Goal: Task Accomplishment & Management: Use online tool/utility

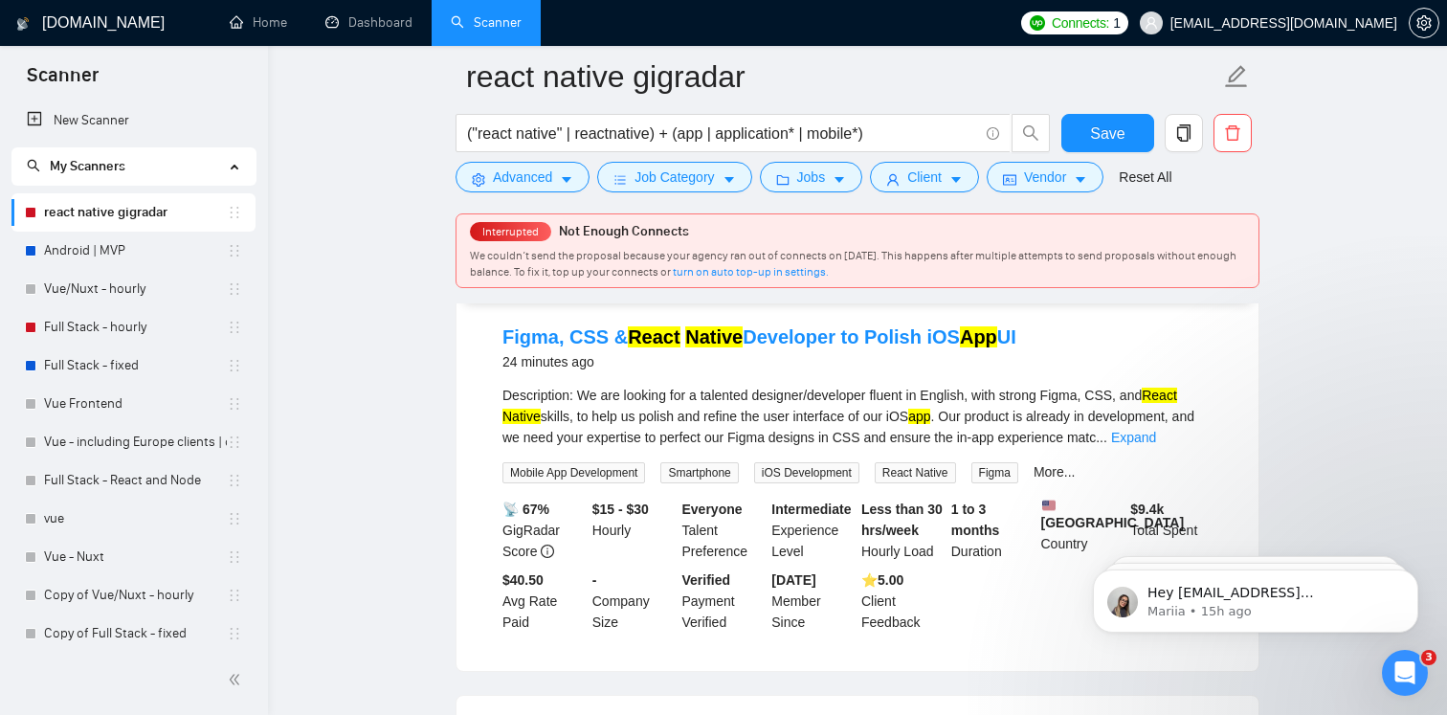
scroll to position [180, 0]
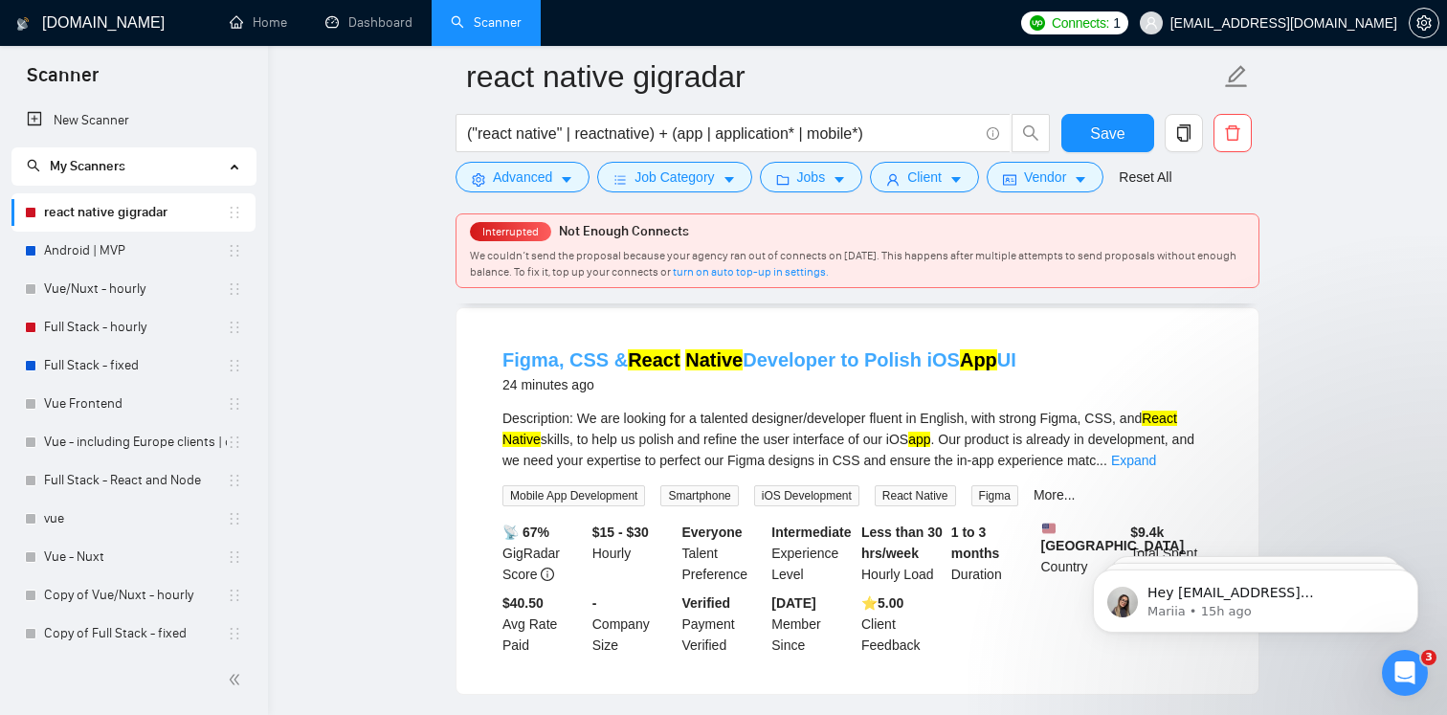
click at [799, 361] on link "Figma, CSS & React Native Developer to Polish iOS App UI" at bounding box center [759, 359] width 514 height 21
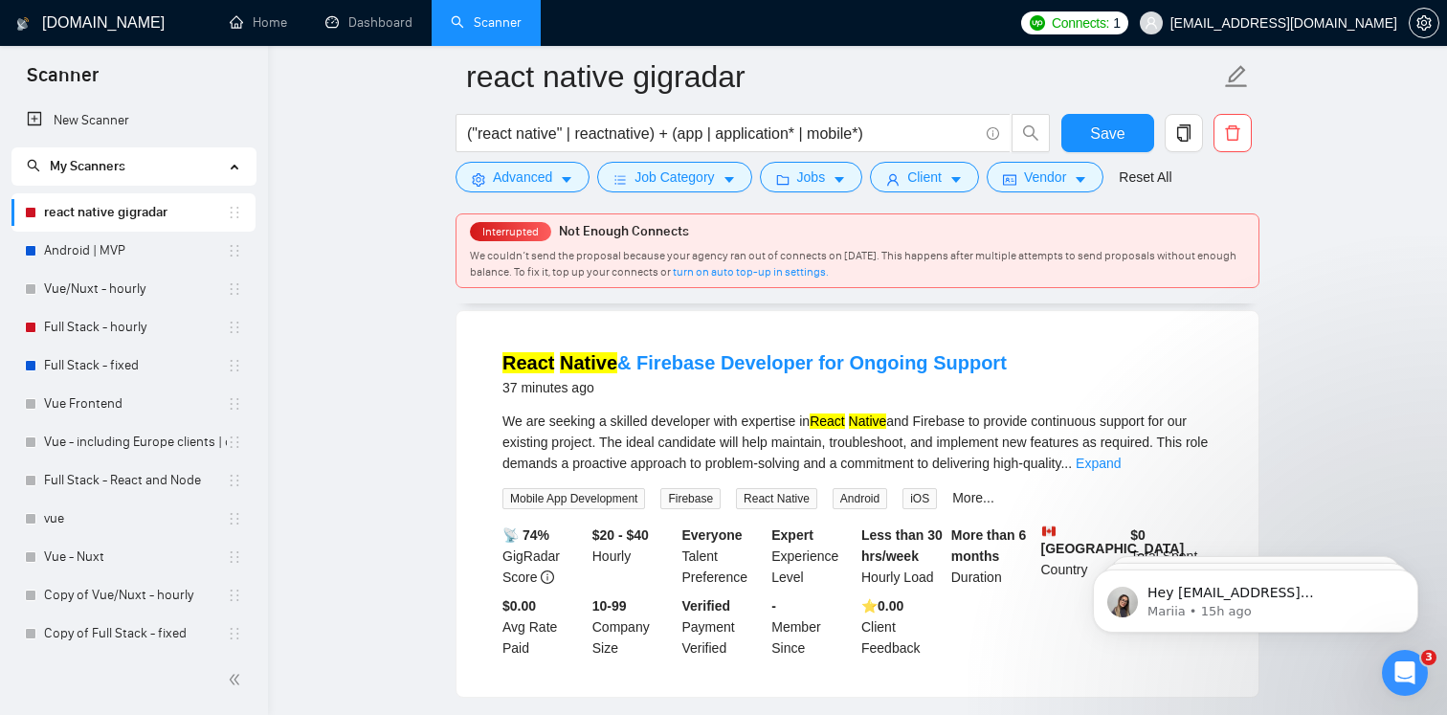
scroll to position [585, 0]
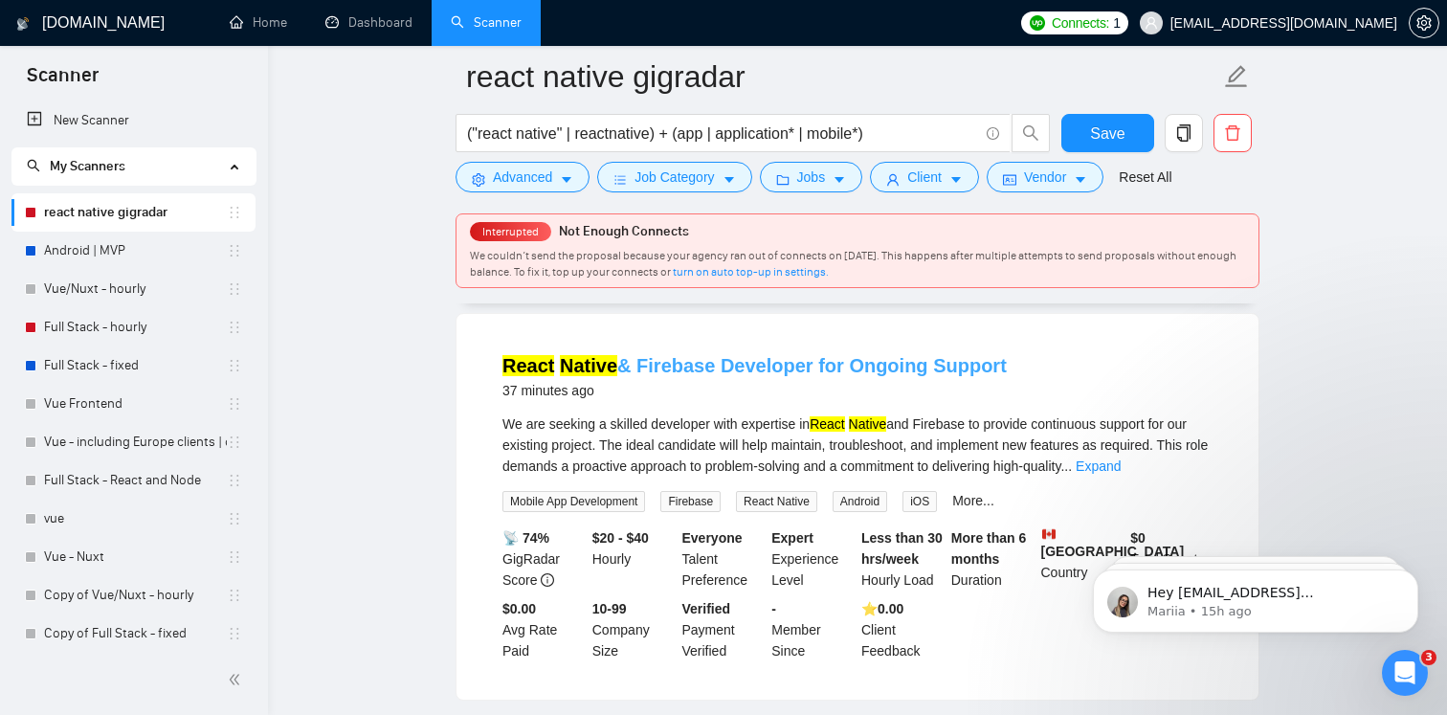
click at [683, 364] on link "React Native & Firebase Developer for Ongoing Support" at bounding box center [754, 365] width 504 height 21
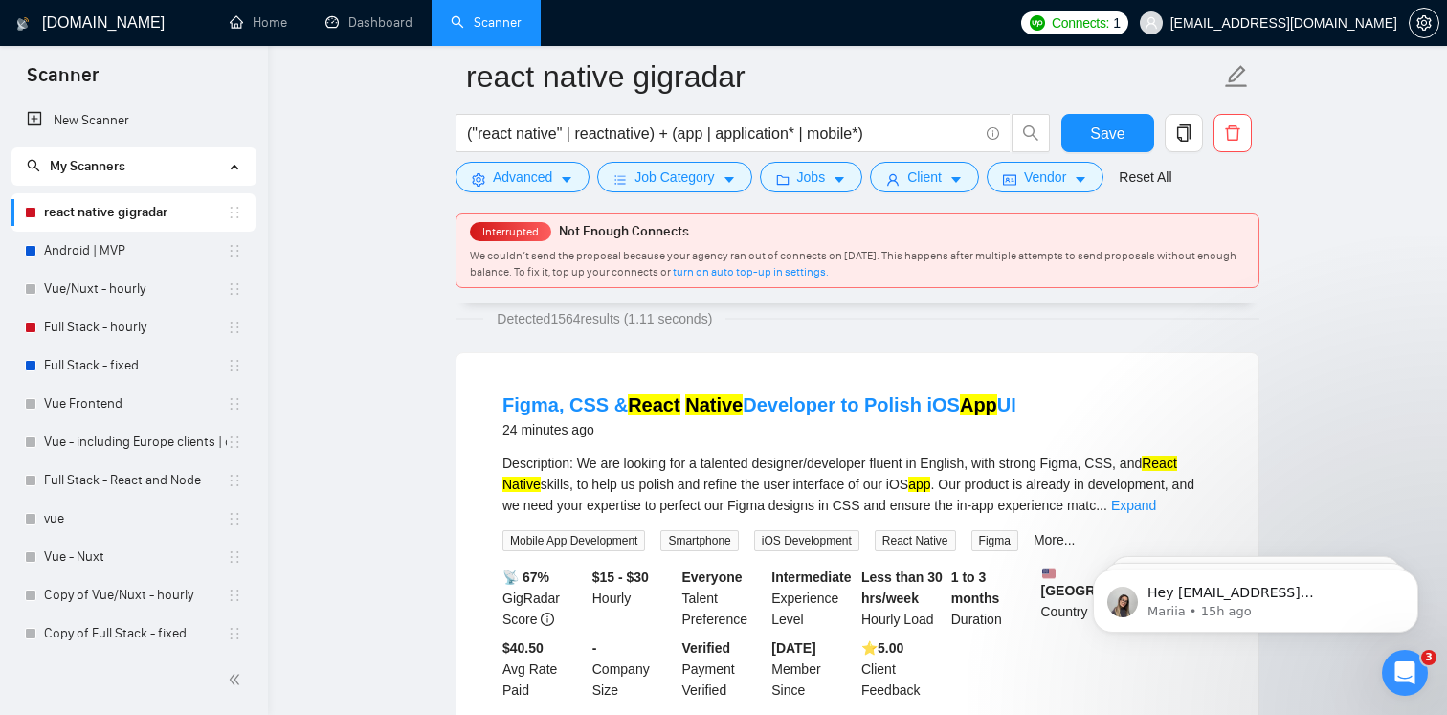
scroll to position [0, 0]
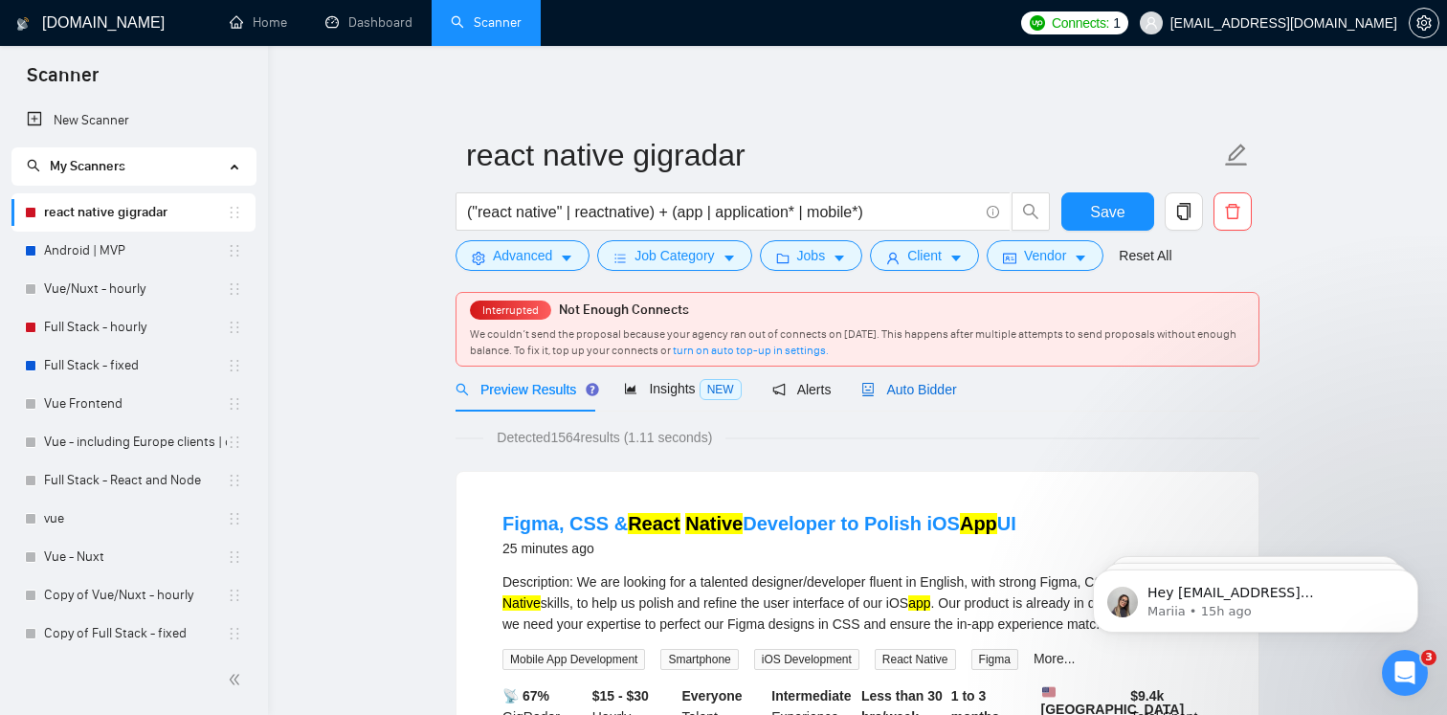
click at [930, 394] on span "Auto Bidder" at bounding box center [908, 389] width 95 height 15
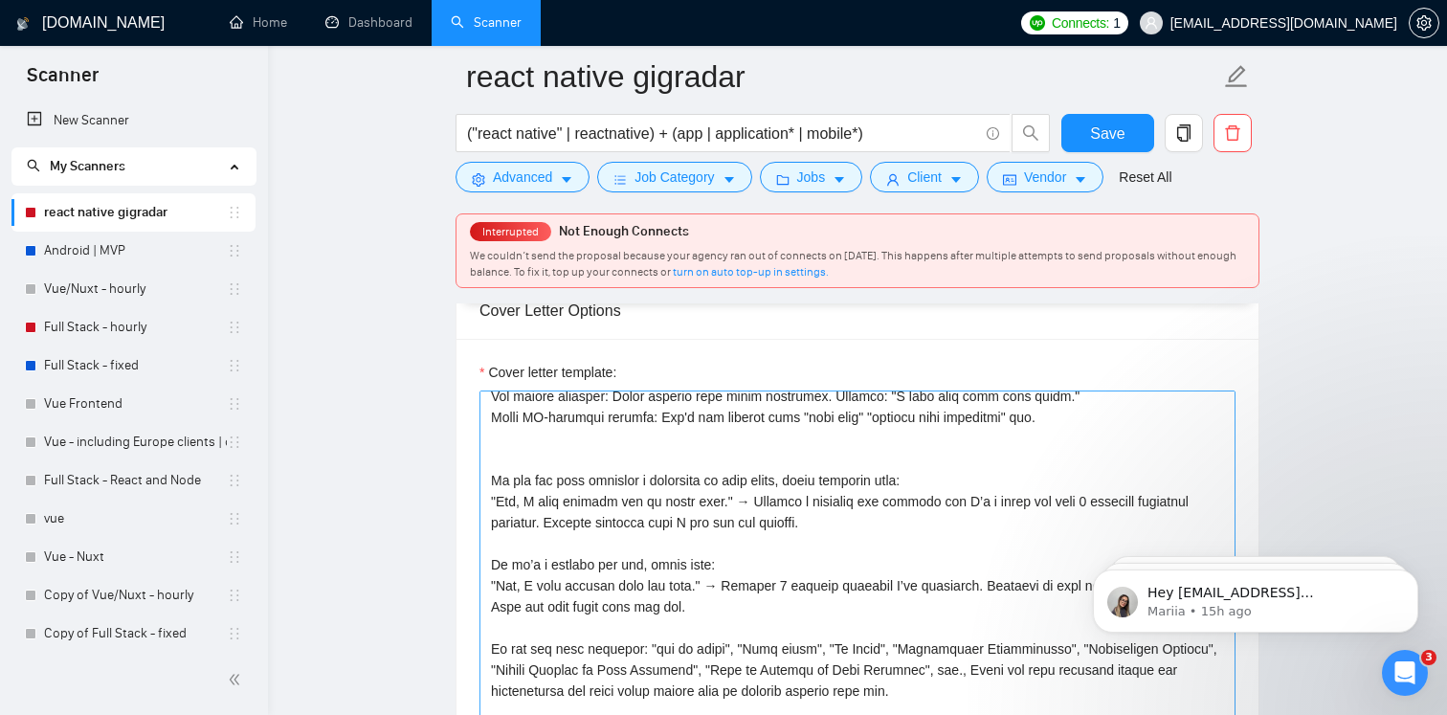
scroll to position [263, 0]
click at [822, 569] on textarea "Cover letter template:" at bounding box center [858, 606] width 756 height 431
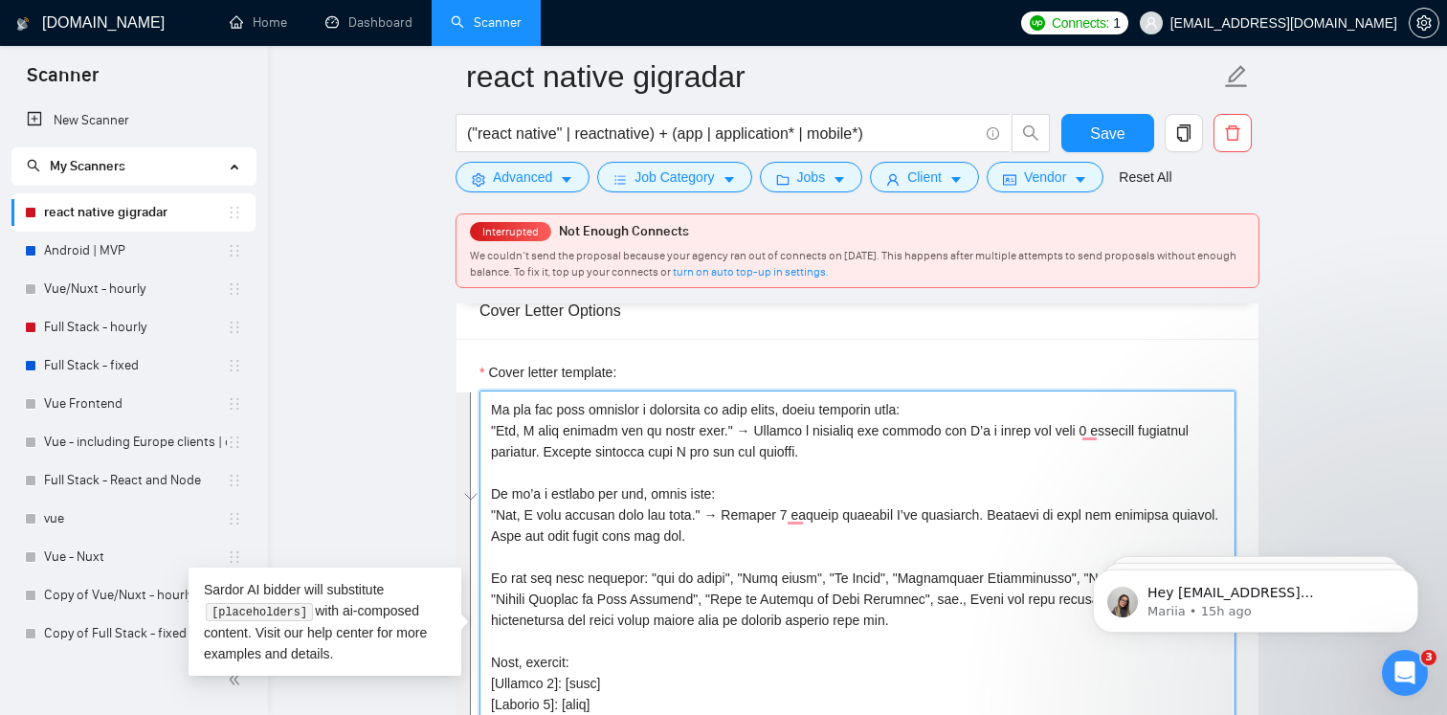
scroll to position [0, 0]
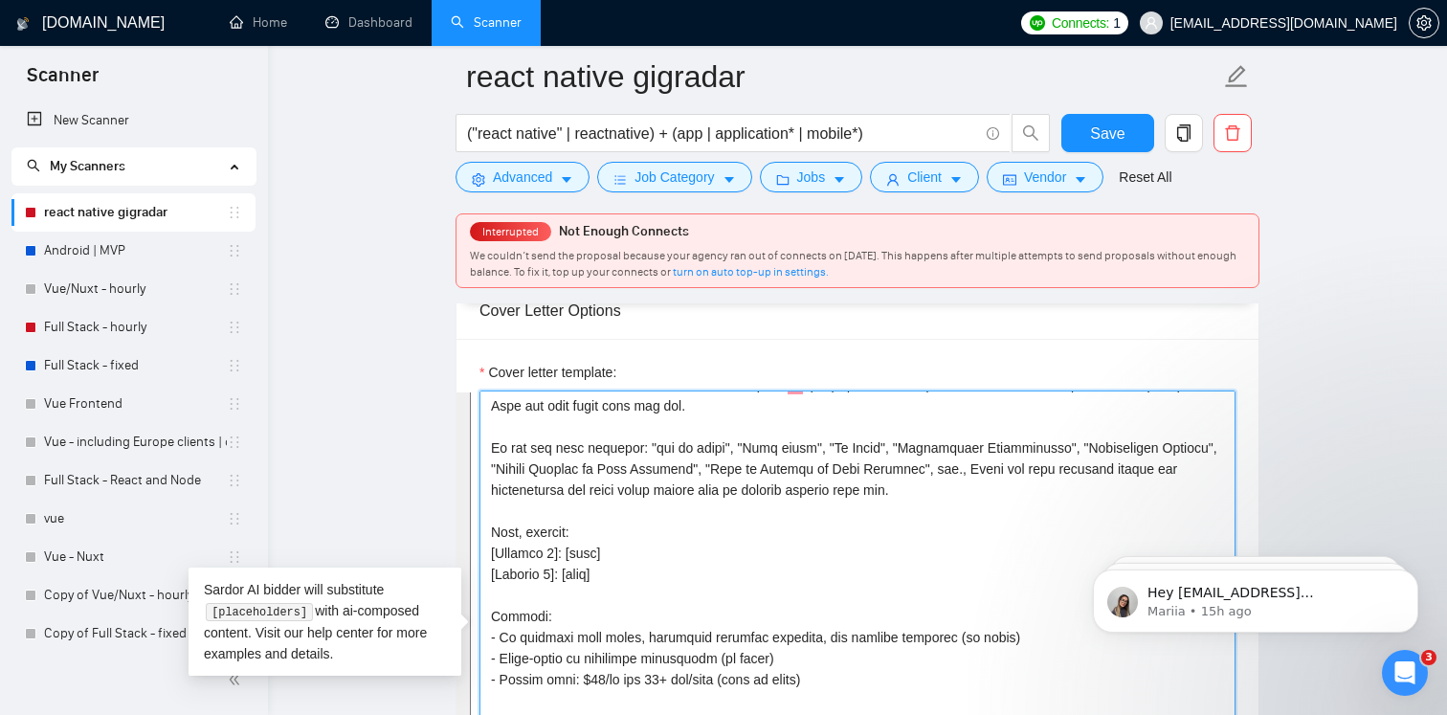
click at [647, 609] on textarea "Cover letter template:" at bounding box center [858, 606] width 756 height 431
drag, startPoint x: 618, startPoint y: 602, endPoint x: 488, endPoint y: 563, distance: 136.0
click at [488, 563] on textarea "Cover letter template:" at bounding box center [858, 606] width 756 height 431
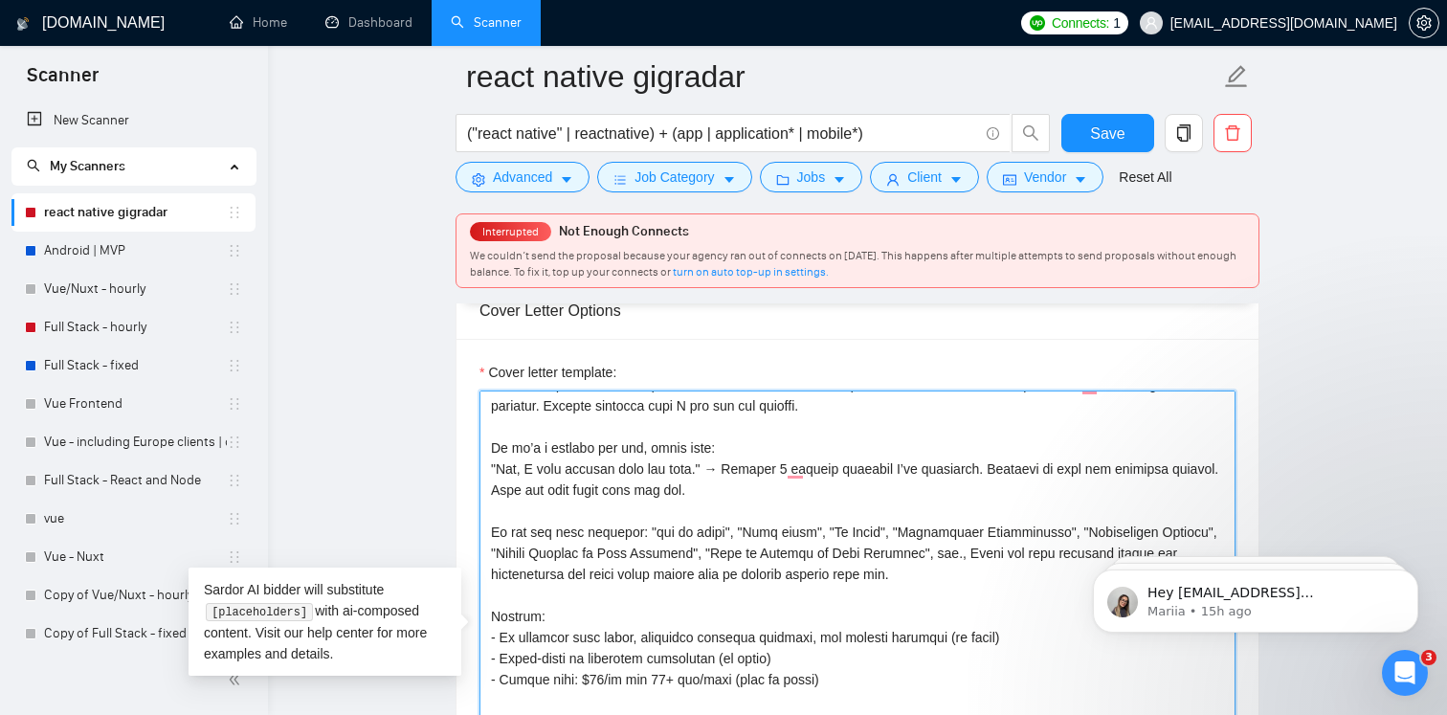
click at [893, 500] on textarea "Cover letter template:" at bounding box center [858, 606] width 756 height 431
type textarea "[These are the project names and links: Bot MD Hospital: https://apps.apple.com…"
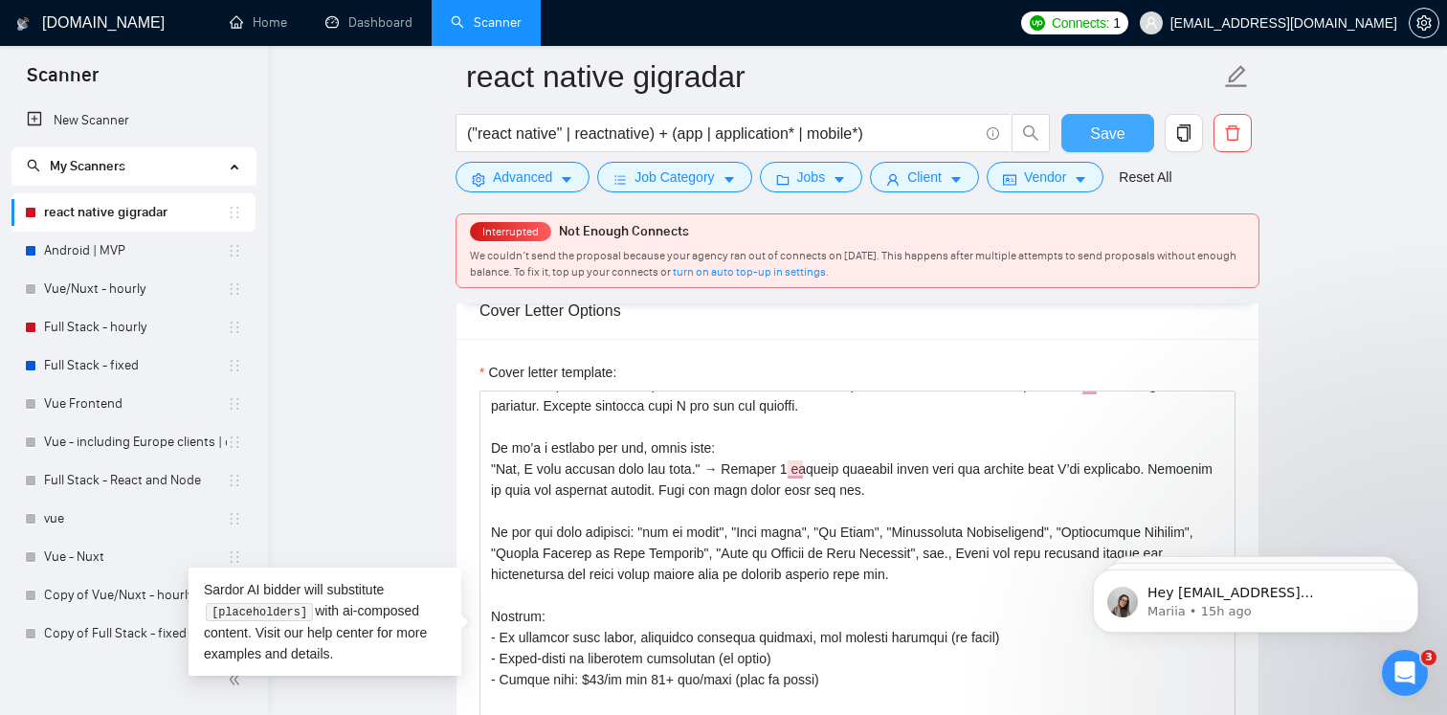
click at [1115, 141] on span "Save" at bounding box center [1107, 134] width 34 height 24
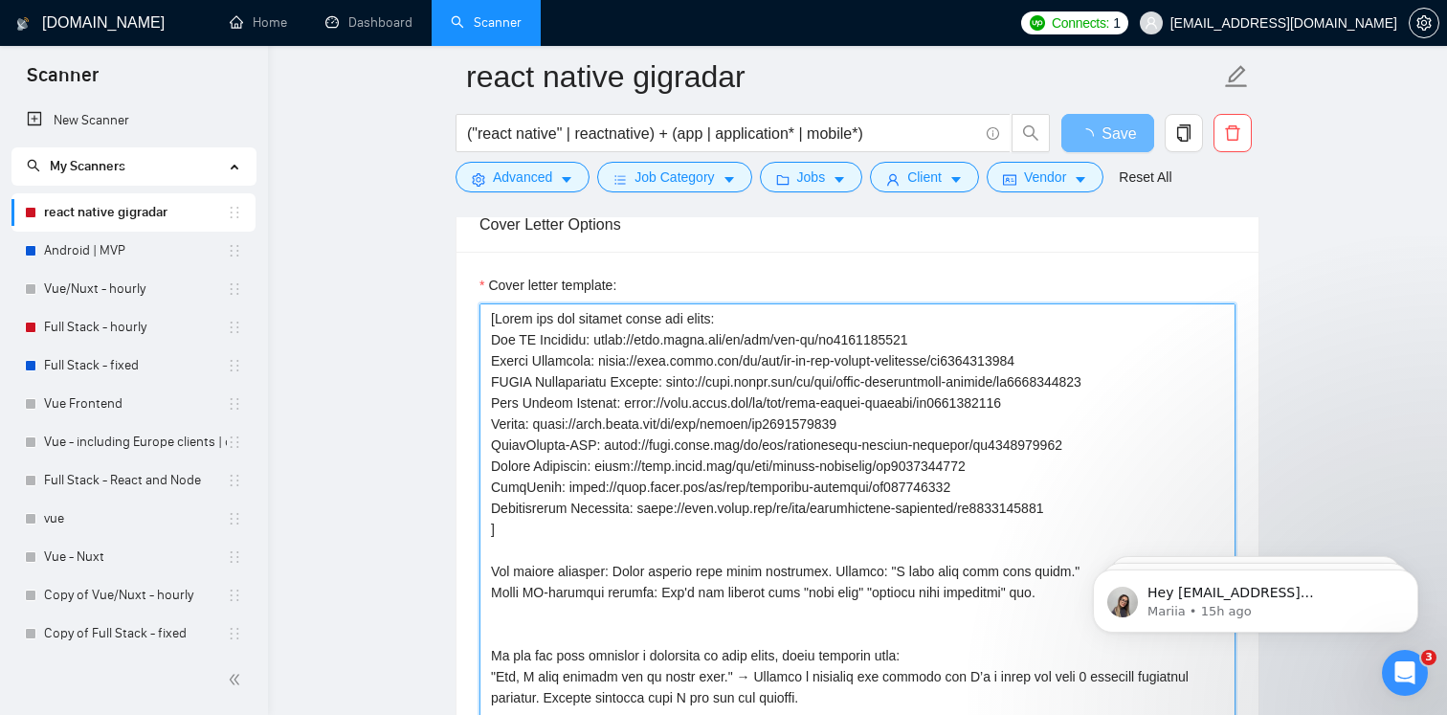
click at [748, 575] on textarea "Cover letter template:" at bounding box center [858, 518] width 756 height 431
